Goal: Task Accomplishment & Management: Complete application form

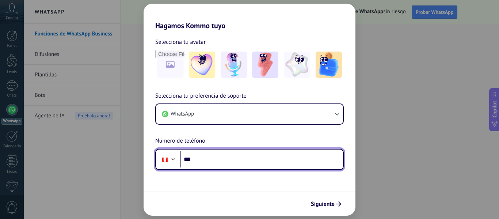
click at [222, 151] on input "***" at bounding box center [261, 159] width 163 height 17
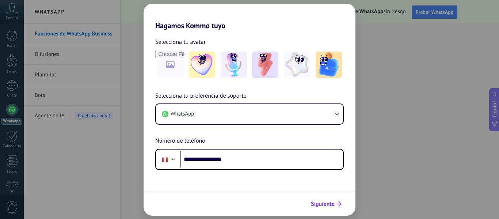
click at [341, 203] on button "Siguiente" at bounding box center [325, 203] width 37 height 12
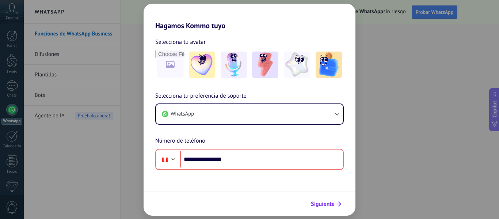
click at [325, 203] on span "Siguiente" at bounding box center [323, 203] width 24 height 5
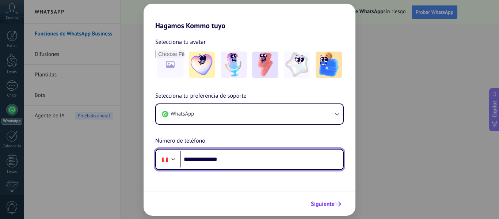
type input "**********"
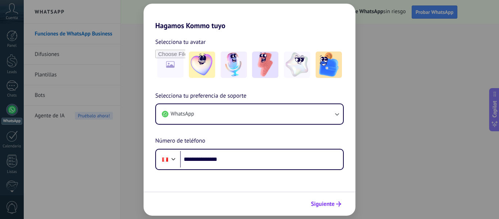
click at [324, 204] on span "Siguiente" at bounding box center [323, 203] width 24 height 5
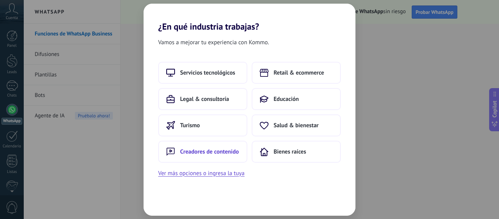
click at [226, 149] on span "Creadores de contenido" at bounding box center [209, 151] width 59 height 7
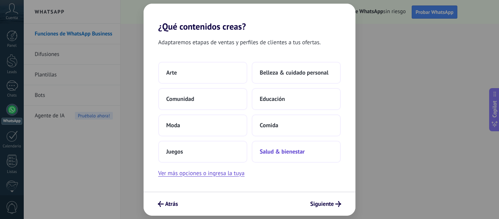
click at [289, 152] on span "Salud & bienestar" at bounding box center [281, 151] width 45 height 7
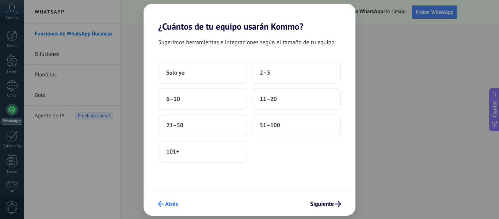
click at [168, 204] on span "Atrás" at bounding box center [171, 203] width 13 height 5
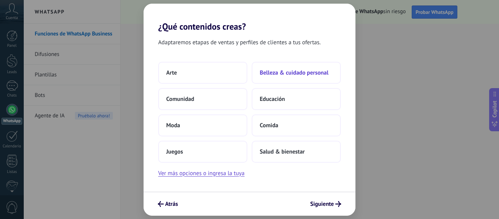
click at [303, 74] on span "Belleza & cuidado personal" at bounding box center [293, 72] width 69 height 7
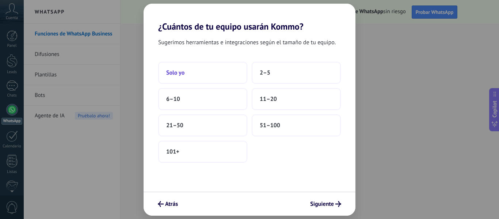
click at [212, 69] on button "Solo yo" at bounding box center [202, 73] width 89 height 22
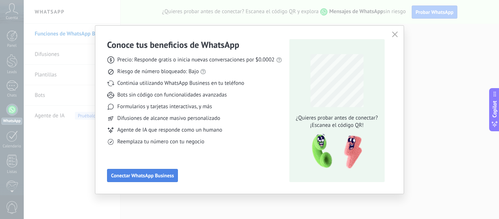
click at [149, 176] on span "Conectar WhatsApp Business" at bounding box center [142, 175] width 63 height 5
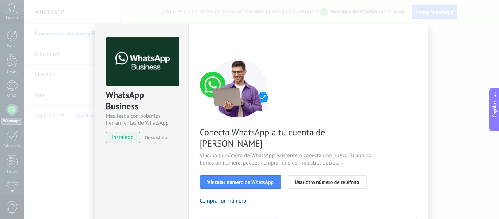
scroll to position [36, 0]
